Goal: Information Seeking & Learning: Learn about a topic

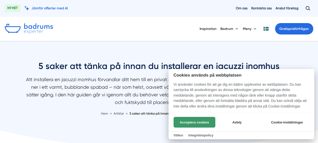
click at [204, 121] on button "Acceptera cookies" at bounding box center [194, 122] width 42 height 11
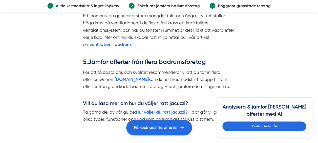
scroll to position [684, 0]
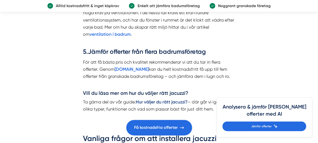
click at [159, 104] on strong "Hur väljer du rätt jacuzzi?" at bounding box center [162, 101] width 52 height 5
click at [133, 68] on strong "[DOMAIN_NAME]" at bounding box center [132, 68] width 34 height 5
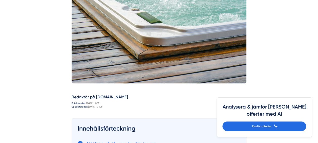
scroll to position [223, 0]
